Goal: Task Accomplishment & Management: Use online tool/utility

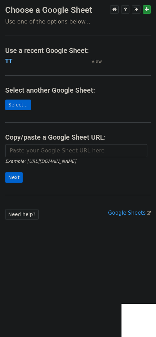
click at [8, 62] on strong "TT" at bounding box center [8, 61] width 7 height 6
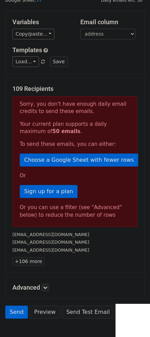
scroll to position [67, 0]
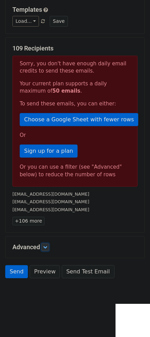
click at [45, 247] on icon at bounding box center [45, 247] width 4 height 4
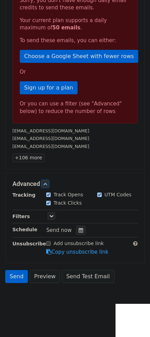
scroll to position [135, 0]
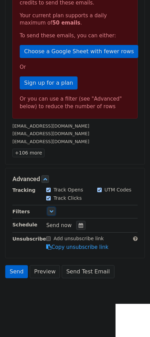
click at [51, 209] on icon at bounding box center [51, 211] width 4 height 4
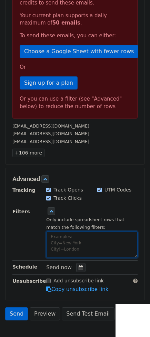
click at [67, 247] on textarea at bounding box center [92, 244] width 92 height 27
paste textarea "date"
paste textarea "[DATE]"
type textarea "date=[DATE]"
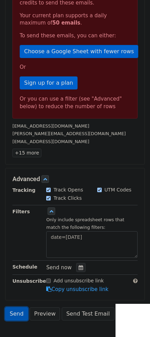
click at [13, 309] on link "Send" at bounding box center [16, 313] width 23 height 13
